Goal: Find specific page/section: Find specific page/section

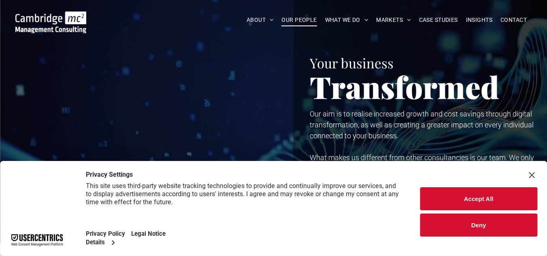
click at [285, 23] on span "OUR PEOPLE" at bounding box center [298, 20] width 35 height 13
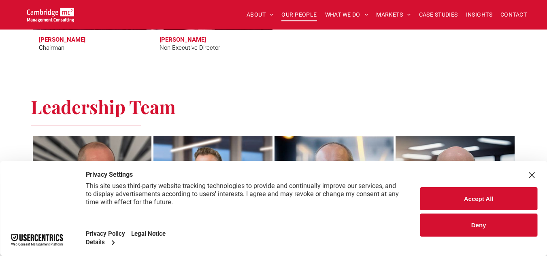
scroll to position [486, 0]
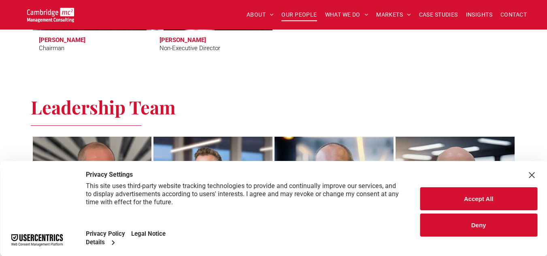
click at [507, 233] on button "Deny" at bounding box center [478, 225] width 117 height 23
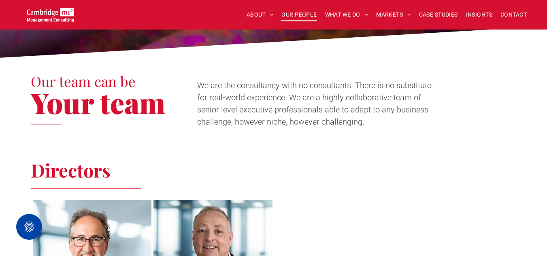
scroll to position [0, 0]
